Goal: Task Accomplishment & Management: Complete application form

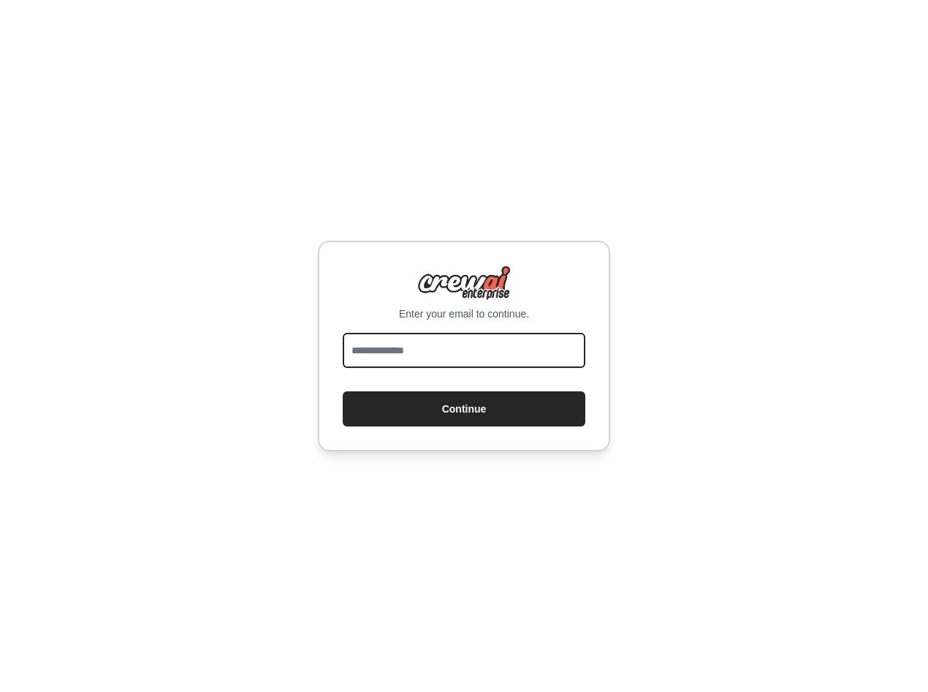
click at [409, 343] on input "email" at bounding box center [464, 350] width 243 height 35
drag, startPoint x: 365, startPoint y: 299, endPoint x: 623, endPoint y: 316, distance: 258.6
click at [621, 316] on div "Enter your email to continue. Continue" at bounding box center [464, 346] width 928 height 692
click at [623, 316] on div "Enter your email to continue. Continue" at bounding box center [464, 346] width 928 height 692
drag, startPoint x: 472, startPoint y: 86, endPoint x: 461, endPoint y: 84, distance: 11.1
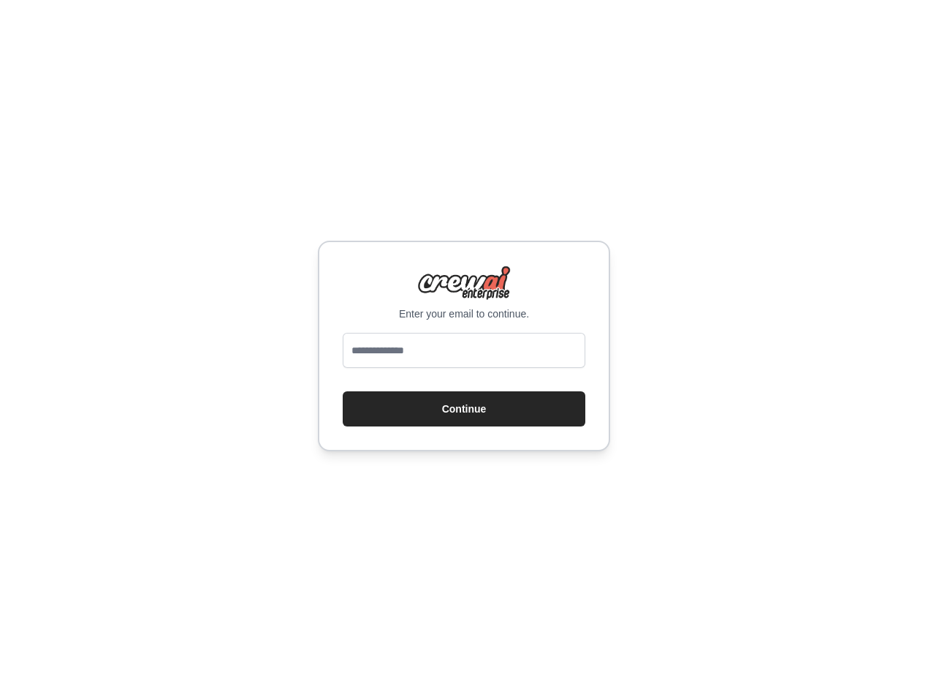
drag, startPoint x: 377, startPoint y: 316, endPoint x: 556, endPoint y: 323, distance: 179.3
click at [556, 323] on div "Enter your email to continue. Continue" at bounding box center [464, 346] width 292 height 211
drag, startPoint x: 556, startPoint y: 323, endPoint x: 475, endPoint y: 363, distance: 90.2
click at [475, 363] on input "email" at bounding box center [464, 350] width 243 height 35
click at [323, 225] on div "Enter your email to continue. Continue" at bounding box center [464, 346] width 928 height 692
